Goal: Task Accomplishment & Management: Manage account settings

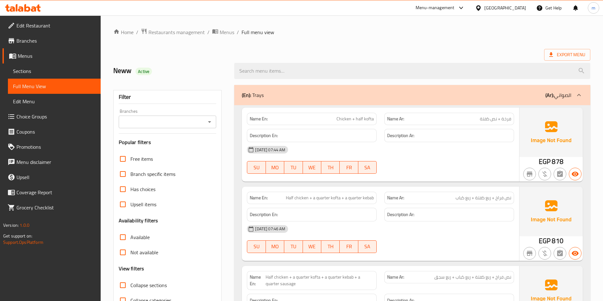
click at [339, 99] on div "(En): Trays (Ar): الصواني" at bounding box center [412, 95] width 356 height 20
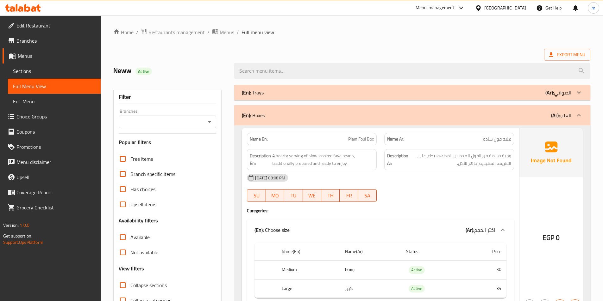
click at [461, 96] on div "(En): Trays (Ar): الصواني" at bounding box center [406, 93] width 329 height 8
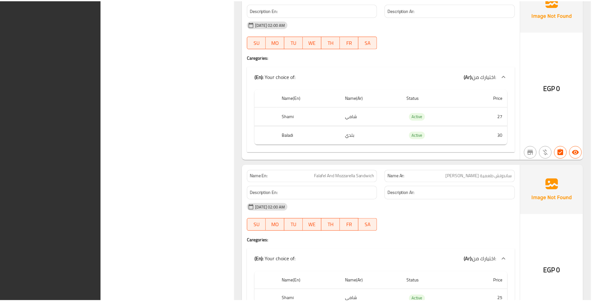
scroll to position [24732, 0]
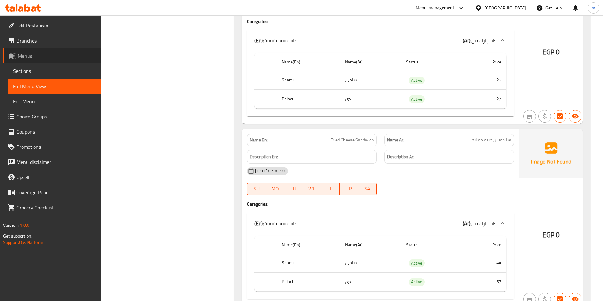
click at [20, 55] on span "Menus" at bounding box center [57, 56] width 78 height 8
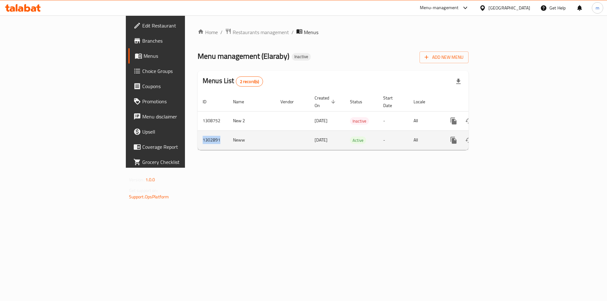
drag, startPoint x: 138, startPoint y: 136, endPoint x: 115, endPoint y: 138, distance: 22.9
click at [198, 138] on td "1302891" at bounding box center [213, 140] width 30 height 19
copy td "1302891"
click at [503, 137] on icon "enhanced table" at bounding box center [500, 141] width 8 height 8
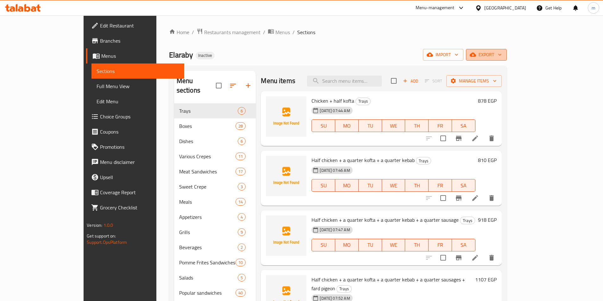
click at [501, 54] on span "export" at bounding box center [486, 55] width 31 height 8
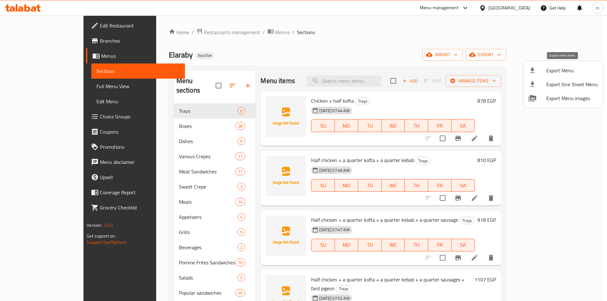
click at [551, 71] on span "Export Menu" at bounding box center [573, 71] width 52 height 8
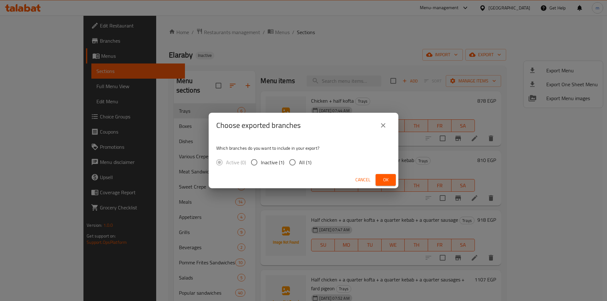
click at [291, 162] on input "All (1)" at bounding box center [292, 162] width 13 height 13
radio input "true"
click at [389, 178] on span "Ok" at bounding box center [386, 180] width 10 height 8
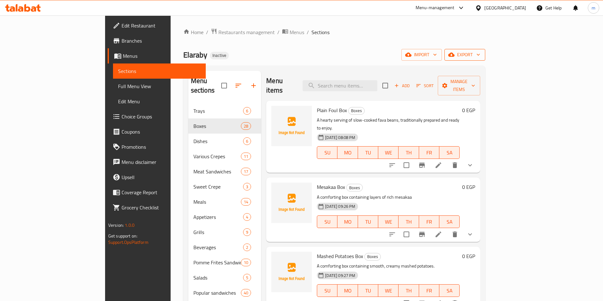
click at [480, 54] on span "export" at bounding box center [464, 55] width 31 height 8
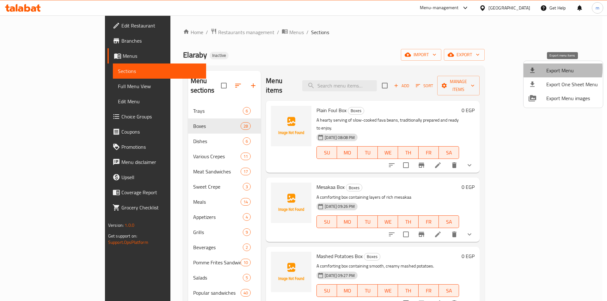
click at [540, 69] on div at bounding box center [538, 71] width 18 height 8
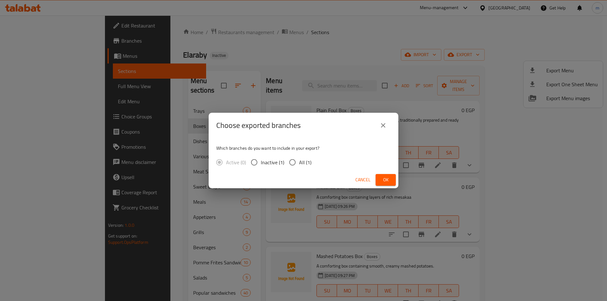
click at [306, 161] on span "All (1)" at bounding box center [305, 163] width 12 height 8
click at [299, 161] on input "All (1)" at bounding box center [292, 162] width 13 height 13
radio input "true"
click at [358, 181] on span "Cancel" at bounding box center [362, 180] width 15 height 8
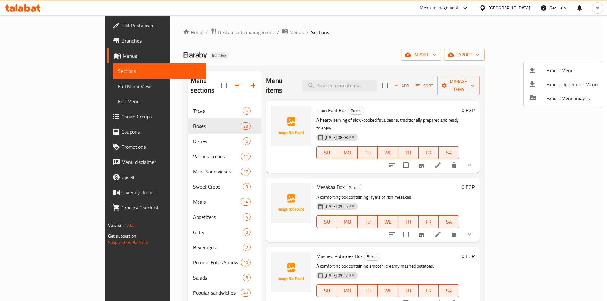
click at [582, 131] on div at bounding box center [303, 150] width 607 height 301
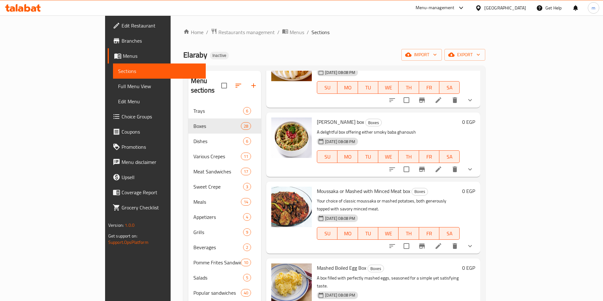
scroll to position [975, 0]
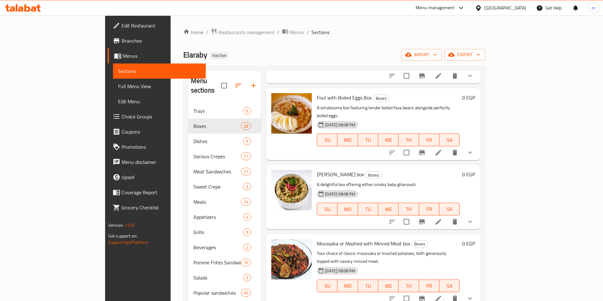
scroll to position [944, 0]
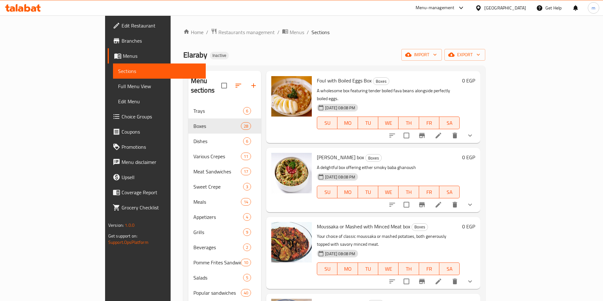
click at [318, 153] on span "Baba Ghanoush box" at bounding box center [340, 157] width 47 height 9
copy h6 "Baba Ghanoush box"
click at [364, 67] on div "Menu sections Trays 6 Boxes 28 Dishes 6 Various Crepes 11 Meat Sandwiches 17 Sw…" at bounding box center [334, 222] width 302 height 312
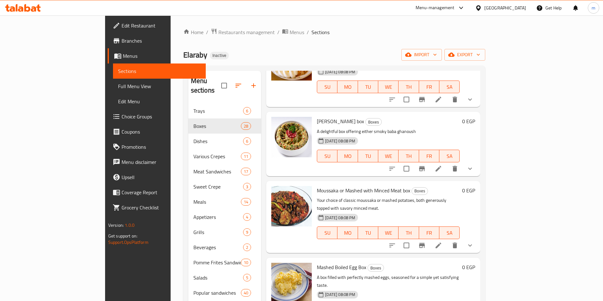
scroll to position [980, 0]
click at [324, 185] on span "Moussaka or Mashed with Minced Meat box" at bounding box center [363, 189] width 93 height 9
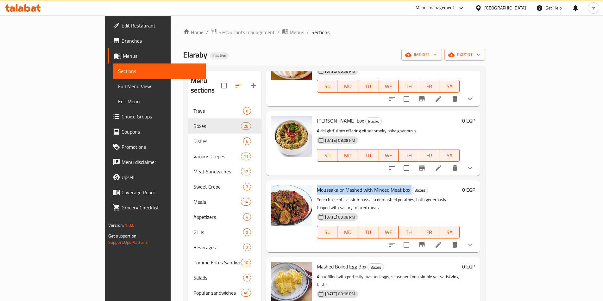
click at [324, 185] on span "Moussaka or Mashed with Minced Meat box" at bounding box center [363, 189] width 93 height 9
copy h6 "Moussaka or Mashed with Minced Meat box"
click at [325, 262] on span "Mashed Boiled Egg Box" at bounding box center [341, 266] width 49 height 9
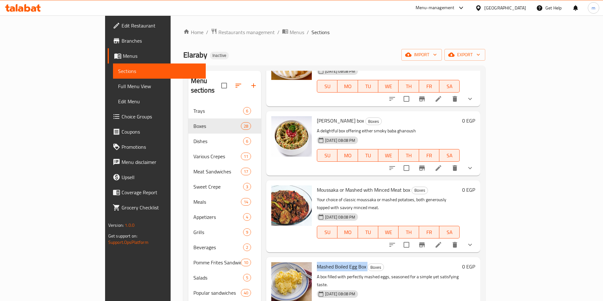
click at [325, 262] on span "Mashed Boiled Egg Box" at bounding box center [341, 266] width 49 height 9
copy h6 "Mashed Boiled Egg Box"
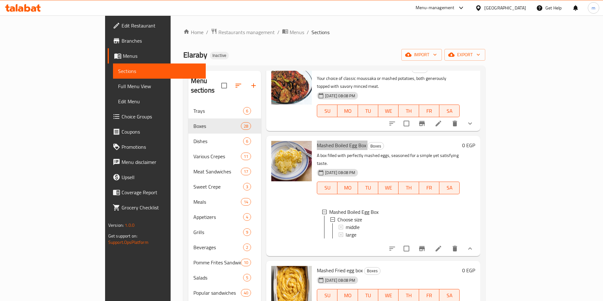
scroll to position [1107, 0]
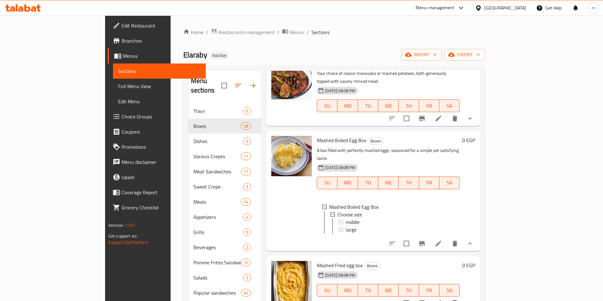
click at [317, 261] on span "Mashed Fried egg box" at bounding box center [340, 265] width 46 height 9
copy h6 "Mashed Fried egg box"
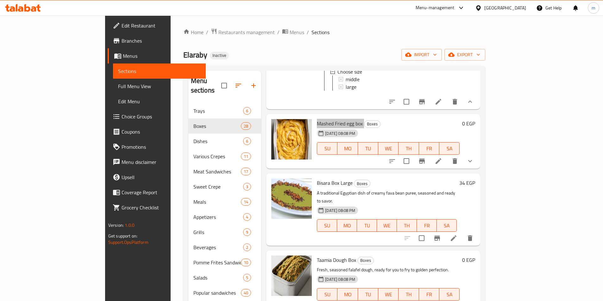
scroll to position [1233, 0]
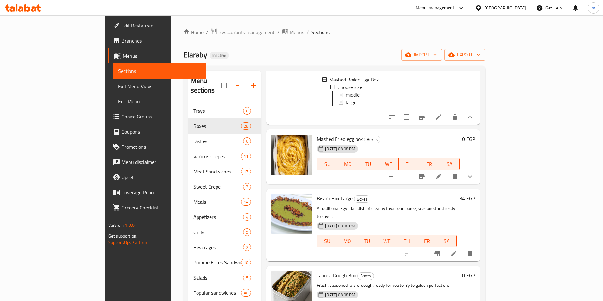
click at [318, 194] on span "Bisara Box Large" at bounding box center [335, 198] width 36 height 9
copy h6 "Bisara Box Large"
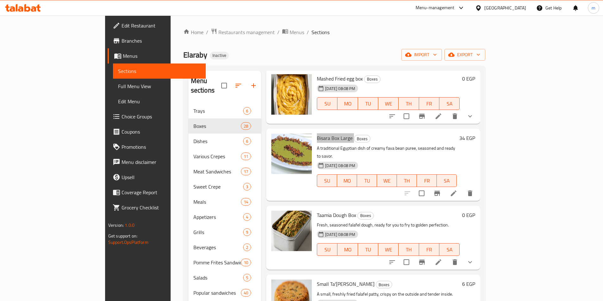
scroll to position [1297, 0]
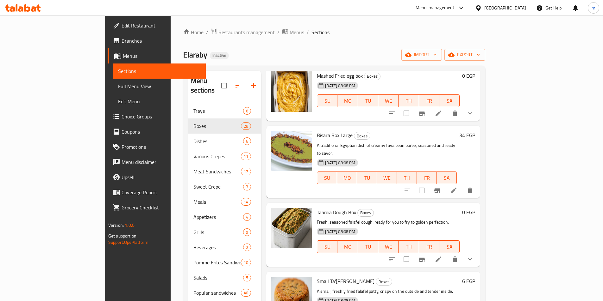
click at [319, 208] on span "Taamia Dough Box" at bounding box center [336, 212] width 39 height 9
copy h6 "Taamia Dough Box"
click at [316, 275] on div "Small Ta'amiya patty Boxes A small, freshly fried falafel patty, crispy on the …" at bounding box center [388, 304] width 148 height 59
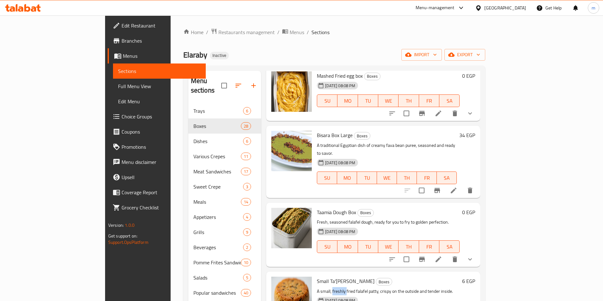
click at [316, 275] on div "Small Ta'amiya patty Boxes A small, freshly fried falafel patty, crispy on the …" at bounding box center [388, 304] width 148 height 59
click at [317, 277] on span "Small Ta'amiya patty" at bounding box center [346, 281] width 58 height 9
copy h6 "Small Ta'amiya patty"
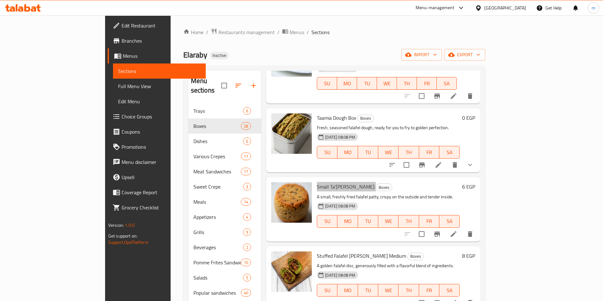
scroll to position [1392, 0]
click at [328, 251] on span "Stuffed Falafel patty Medium" at bounding box center [361, 255] width 89 height 9
copy h6 "Stuffed Falafel patty Medium"
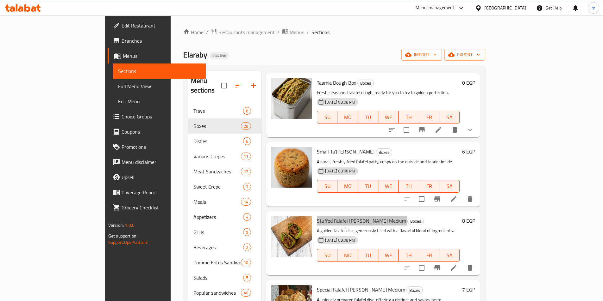
scroll to position [1550, 0]
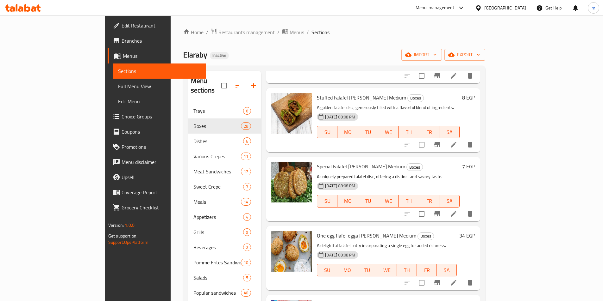
click at [339, 162] on span "Special Falafel patty Medium" at bounding box center [361, 166] width 88 height 9
copy h6 "Special Falafel patty Medium"
click at [319, 231] on span "One egg flafel egga patty Medium" at bounding box center [366, 235] width 99 height 9
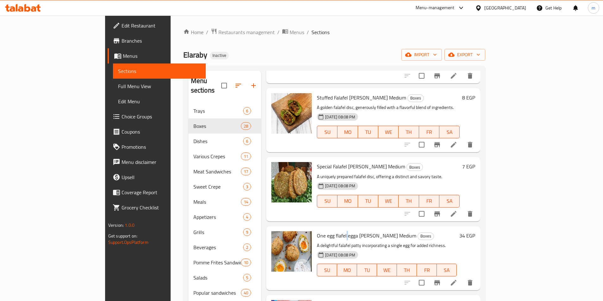
click at [319, 231] on span "One egg flafel egga patty Medium" at bounding box center [366, 235] width 99 height 9
copy h6 "One egg flafel egga patty Medium"
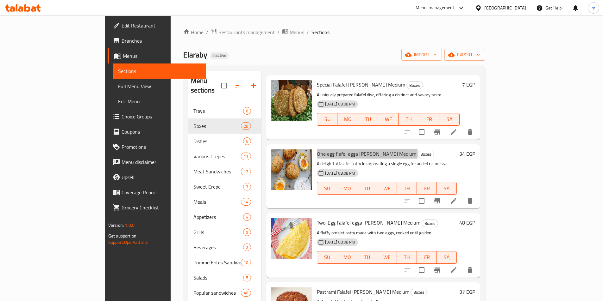
scroll to position [1629, 0]
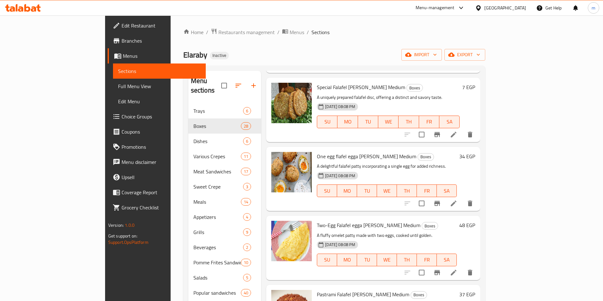
click at [351, 221] on span "Two-Egg Falafel egga patty Medium" at bounding box center [368, 225] width 103 height 9
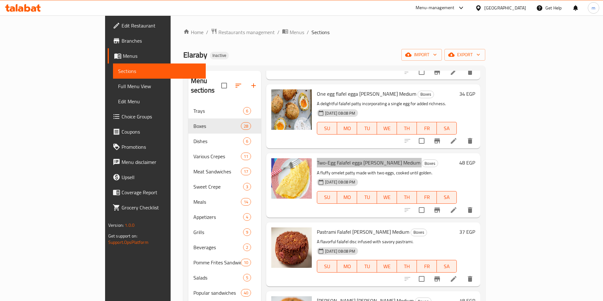
scroll to position [1692, 0]
click at [333, 227] on span "Pastrami Falafel patty Medium" at bounding box center [363, 231] width 92 height 9
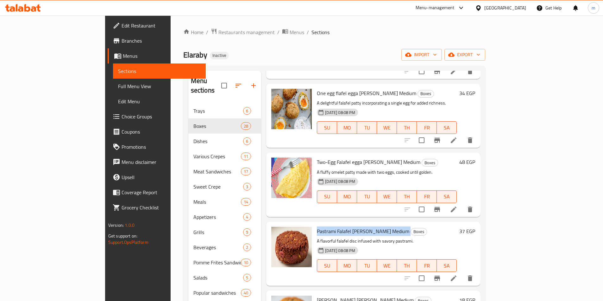
click at [333, 227] on span "Pastrami Falafel patty Medium" at bounding box center [363, 231] width 92 height 9
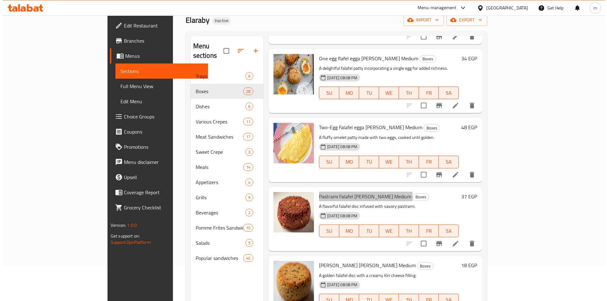
scroll to position [89, 0]
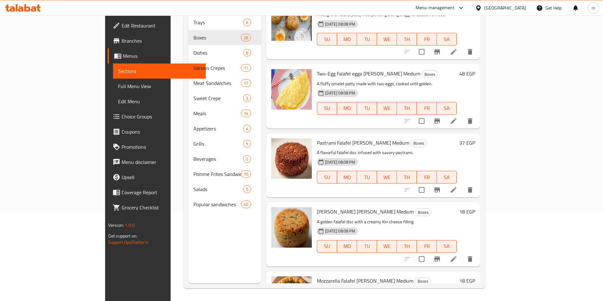
click at [324, 207] on span "Kiri Falafel Patty Medium" at bounding box center [365, 211] width 97 height 9
click at [342, 276] on span "Mozzarella Falafel Patty Medium" at bounding box center [365, 280] width 96 height 9
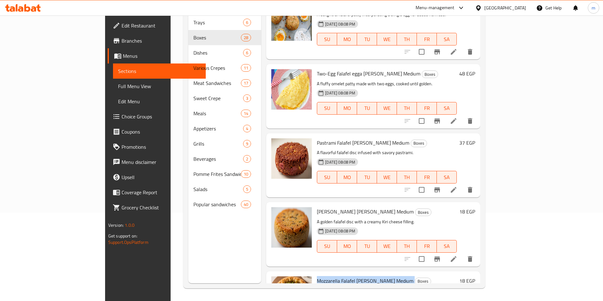
click at [342, 276] on span "Mozzarella Falafel Patty Medium" at bounding box center [365, 280] width 96 height 9
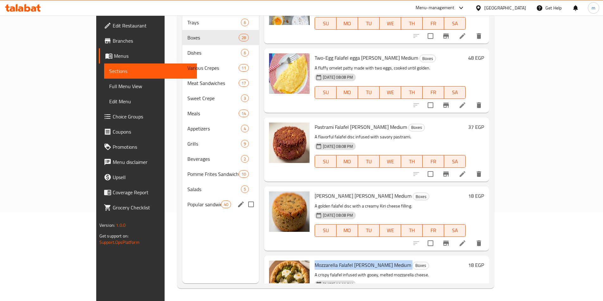
click at [187, 201] on span "Popular sandwiches" at bounding box center [204, 205] width 34 height 8
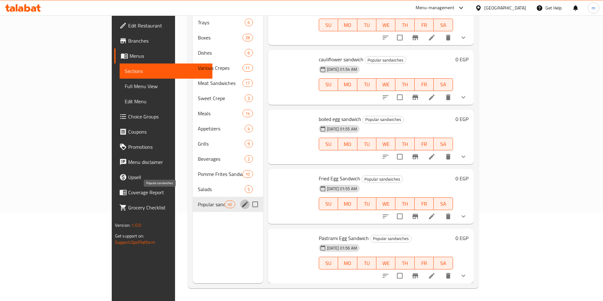
click at [241, 201] on icon "edit" at bounding box center [245, 205] width 8 height 8
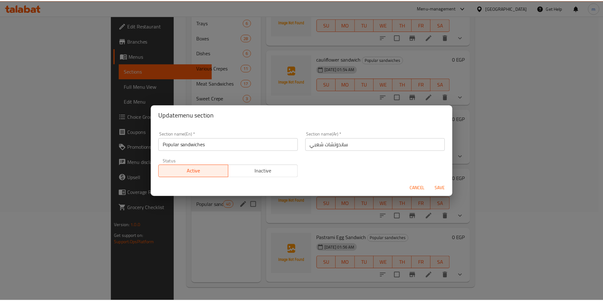
scroll to position [1683, 0]
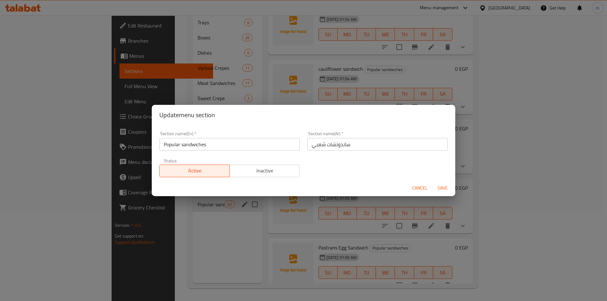
drag, startPoint x: 198, startPoint y: 149, endPoint x: 203, endPoint y: 146, distance: 5.5
click at [183, 151] on div "Section name(En)   * Popular sandwiches Section name(En) *" at bounding box center [230, 141] width 148 height 27
drag, startPoint x: 194, startPoint y: 145, endPoint x: 136, endPoint y: 145, distance: 58.5
click at [133, 145] on div "Update menu section Section name(En)   * Popular sandwiches Section name(En) * …" at bounding box center [303, 150] width 607 height 301
